Goal: Find contact information: Find contact information

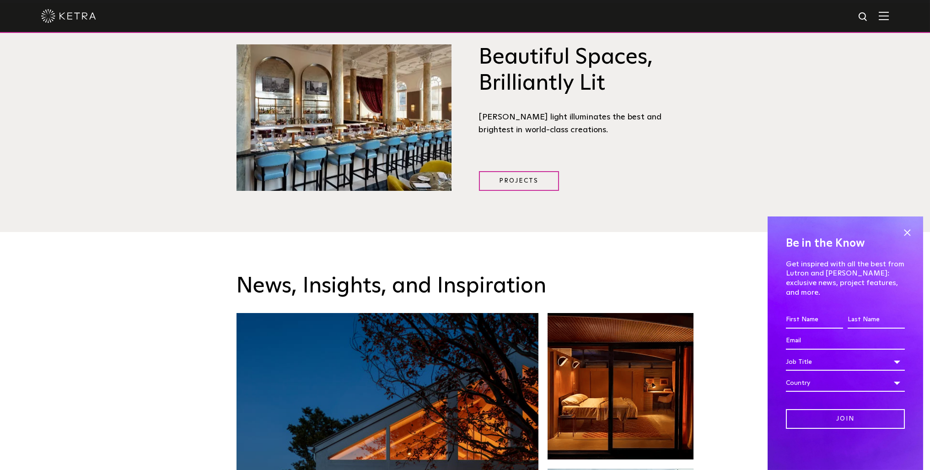
scroll to position [1281, 0]
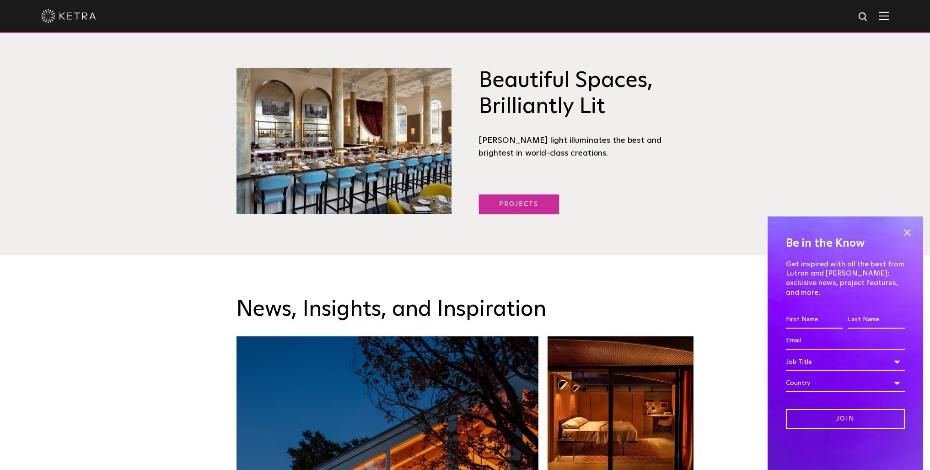
click at [524, 194] on link "Projects" at bounding box center [519, 204] width 80 height 20
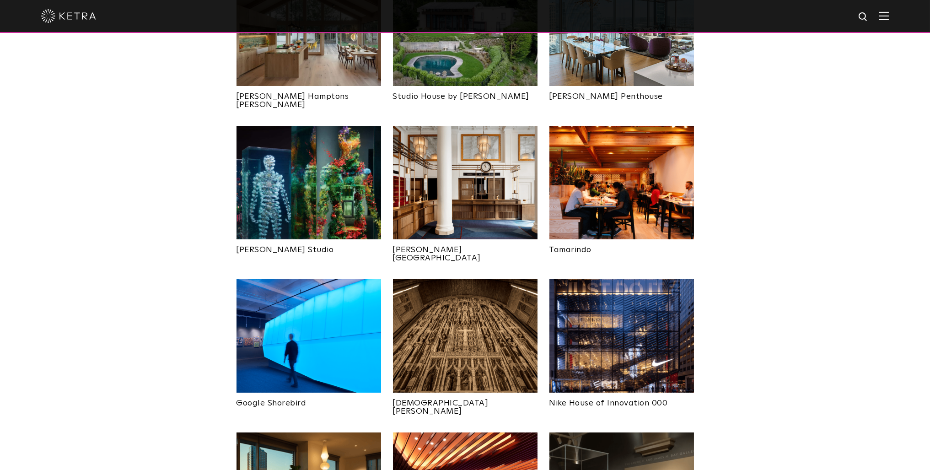
scroll to position [274, 0]
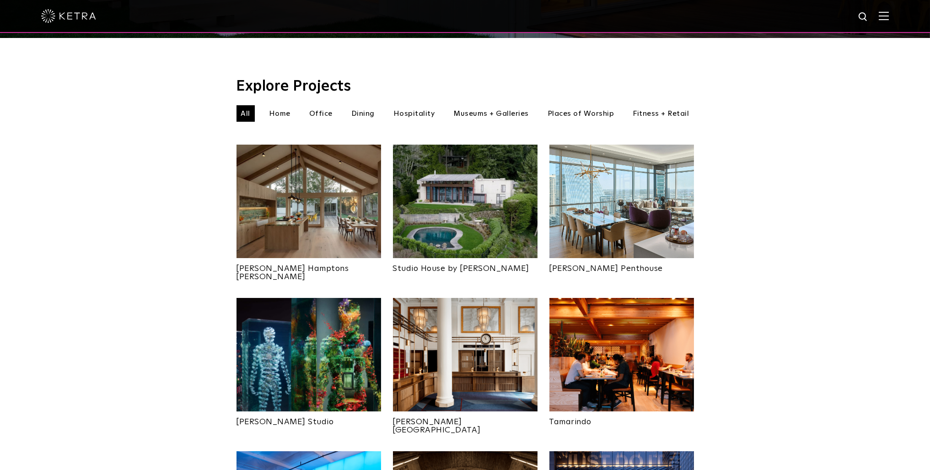
click at [889, 20] on img at bounding box center [884, 15] width 10 height 9
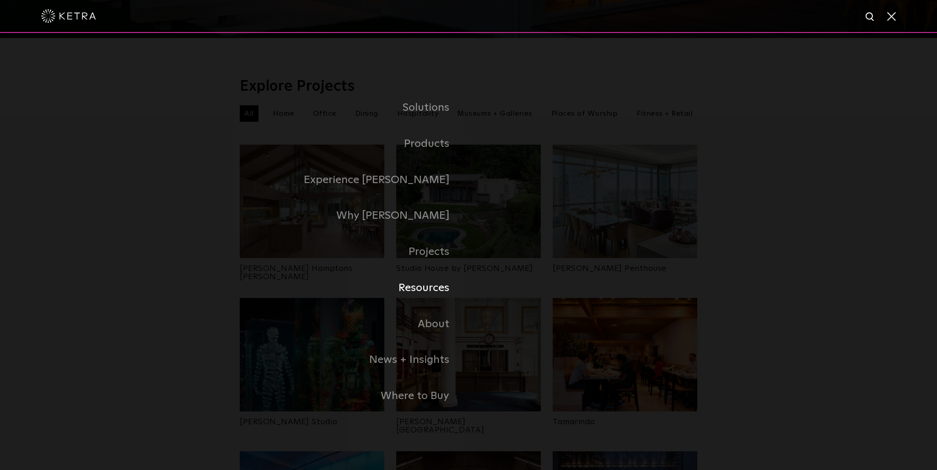
click at [438, 291] on link "Resources" at bounding box center [354, 288] width 229 height 36
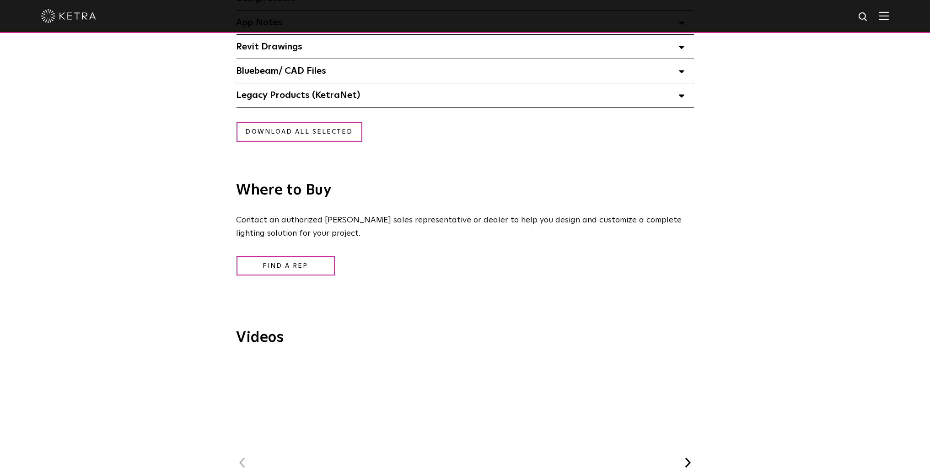
scroll to position [869, 0]
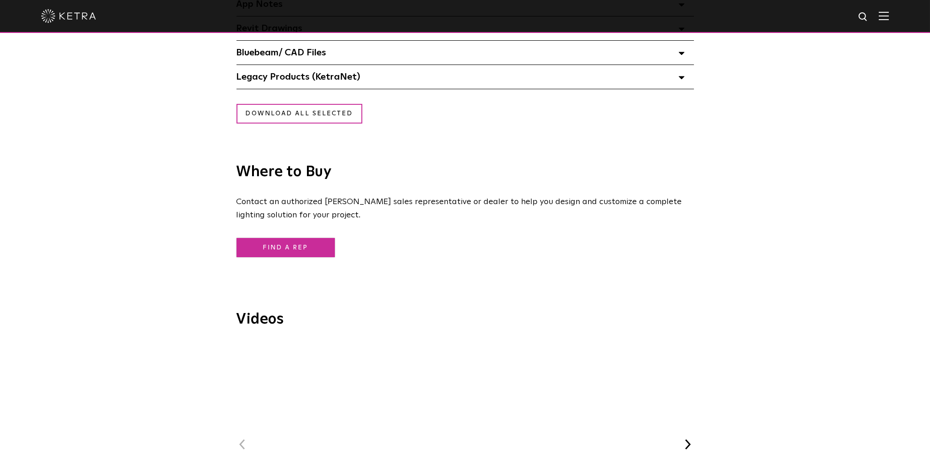
click at [294, 251] on link "Find a Rep" at bounding box center [286, 248] width 98 height 20
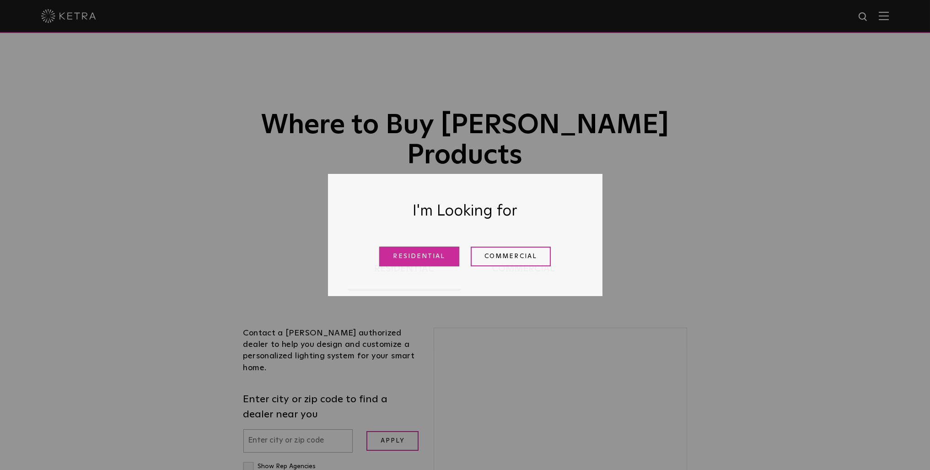
click at [404, 261] on link "Residential" at bounding box center [419, 257] width 80 height 20
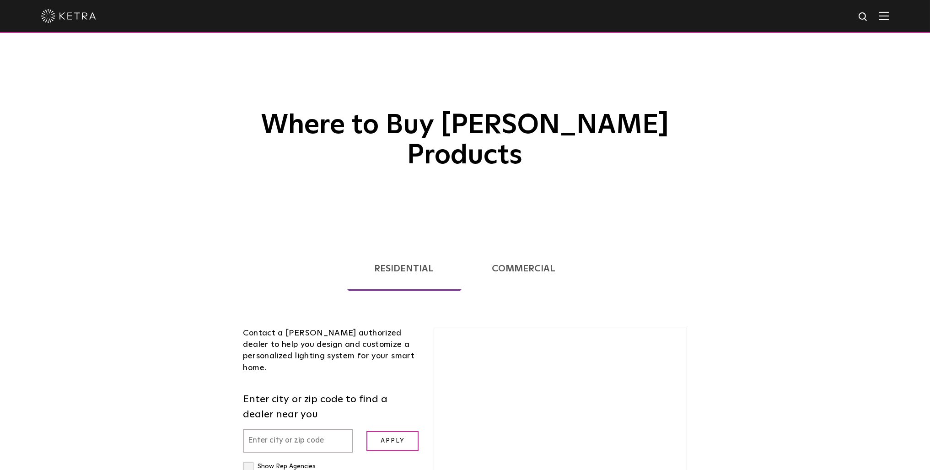
scroll to position [233, 0]
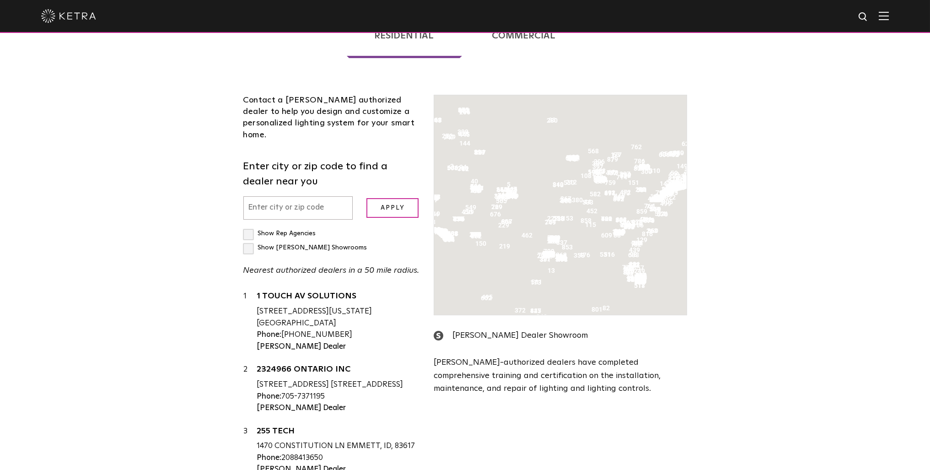
click at [283, 196] on input "text" at bounding box center [298, 207] width 110 height 23
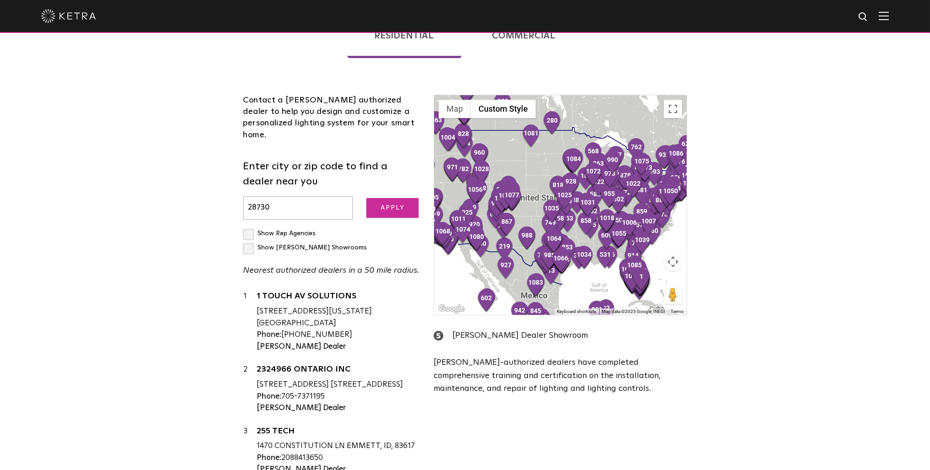
type input "28730"
click at [393, 198] on input "Apply" at bounding box center [392, 208] width 52 height 20
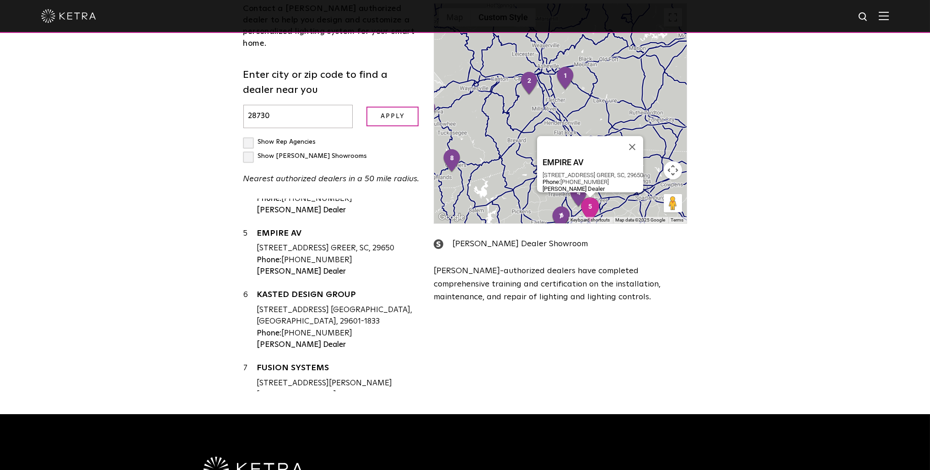
scroll to position [274, 0]
